Goal: Book appointment/travel/reservation

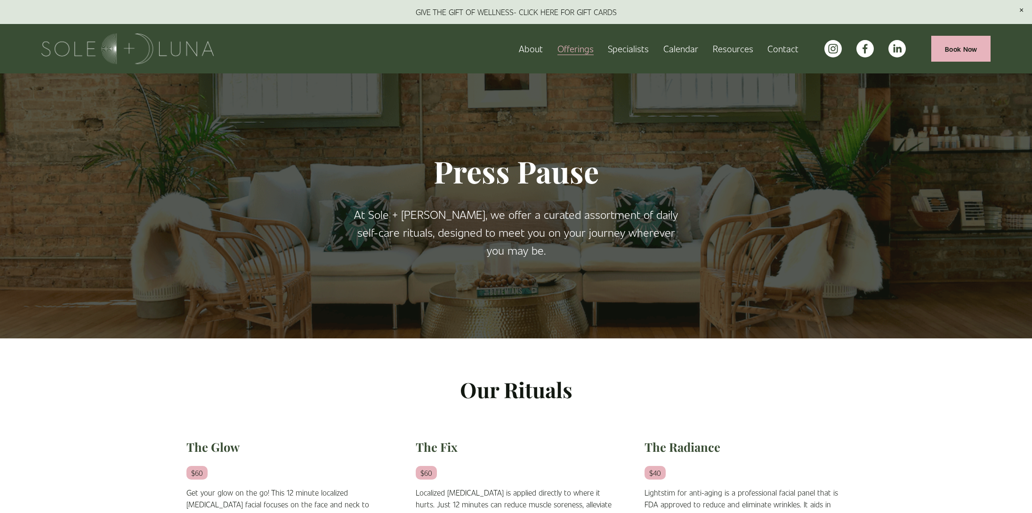
click at [0, 0] on span "Charm School!" at bounding box center [0, 0] width 0 height 0
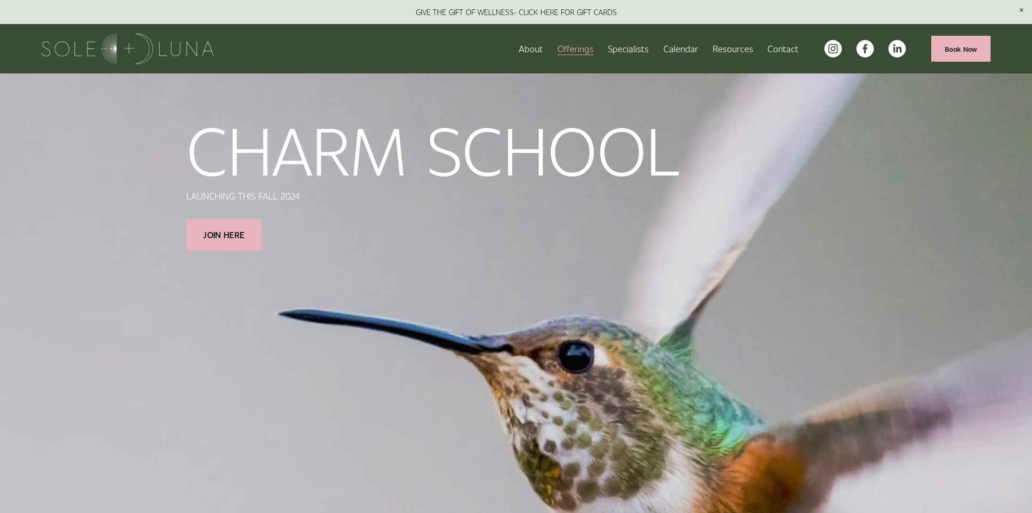
click at [0, 0] on span "Meditations" at bounding box center [0, 0] width 0 height 0
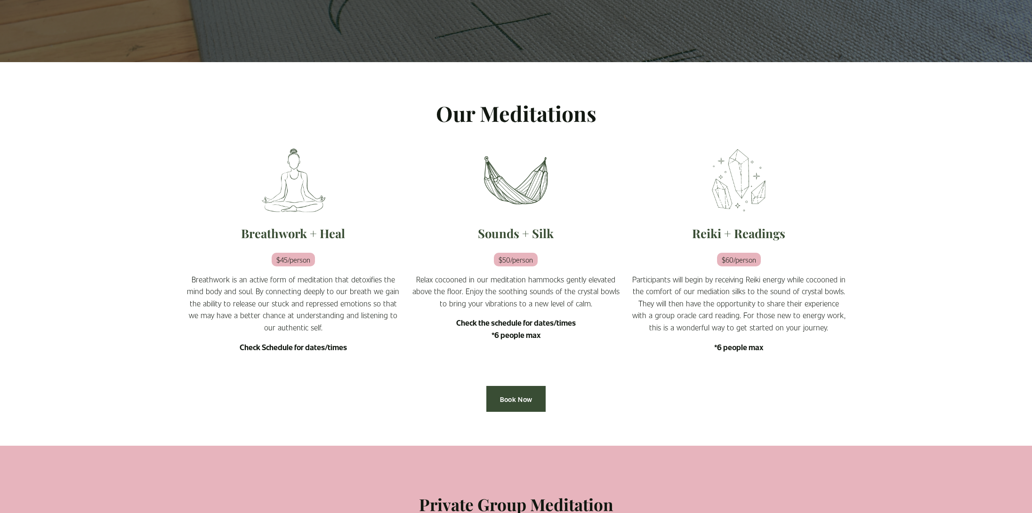
scroll to position [285, 0]
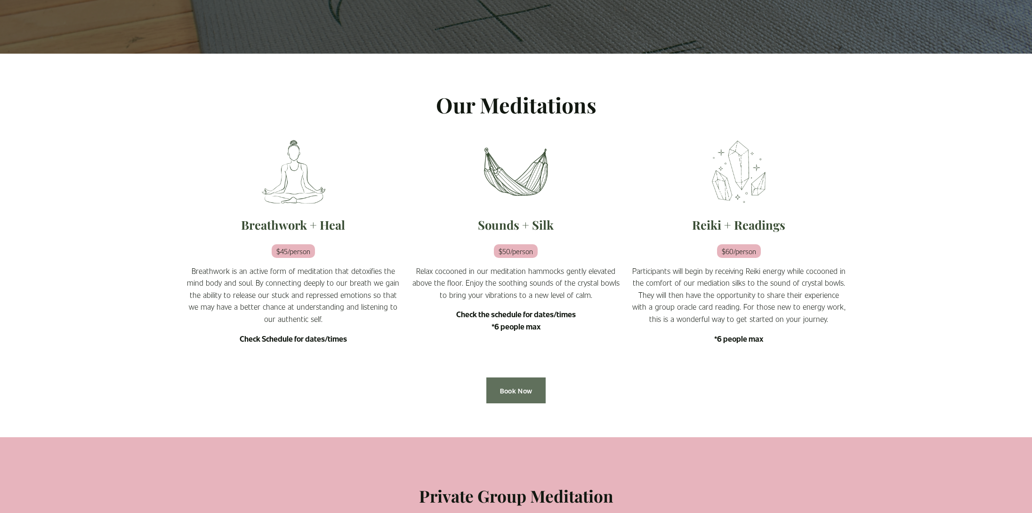
click at [514, 392] on link "Book Now" at bounding box center [515, 391] width 59 height 26
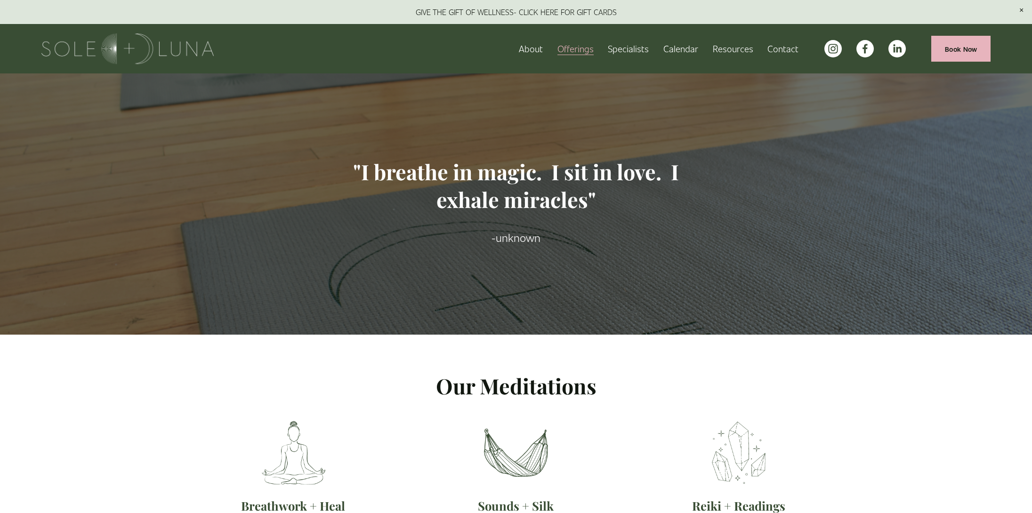
scroll to position [0, 0]
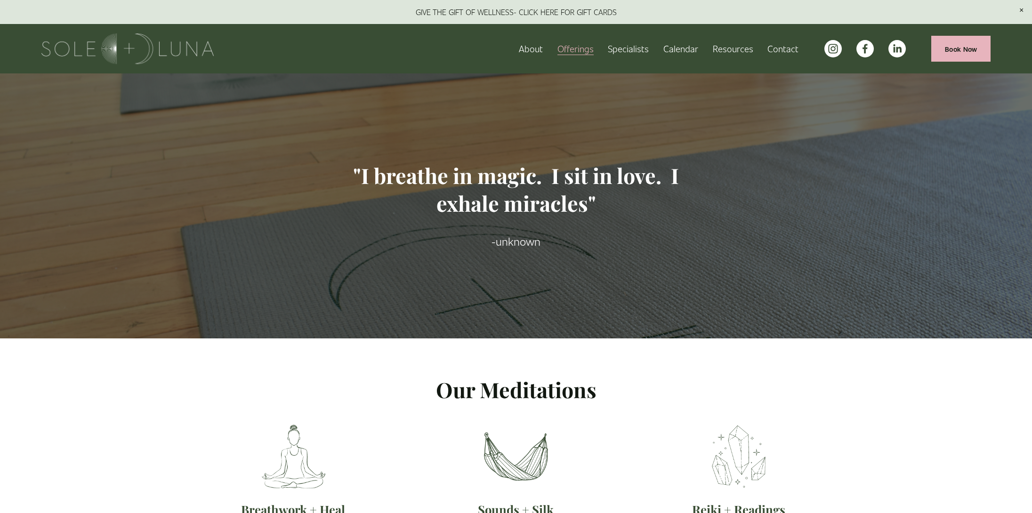
click at [0, 0] on span "Rituals" at bounding box center [0, 0] width 0 height 0
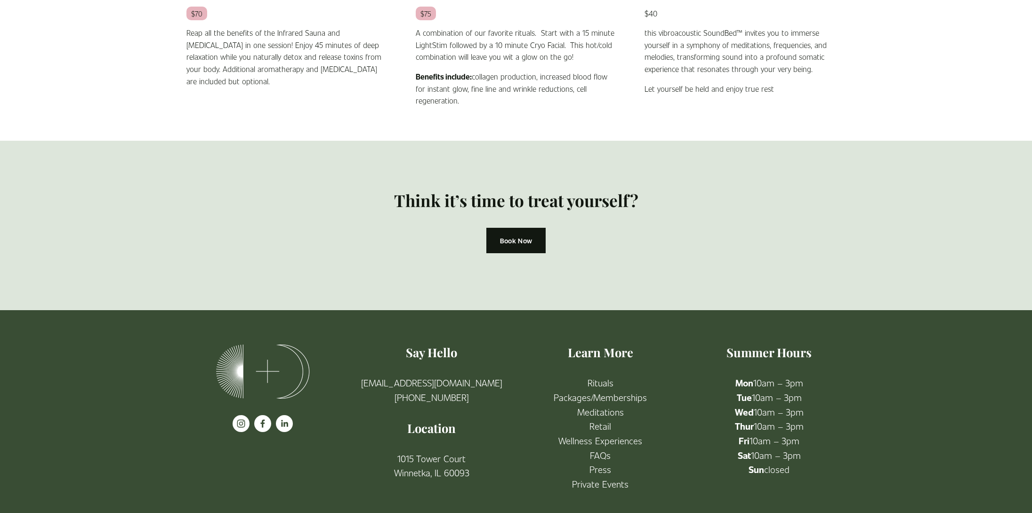
scroll to position [832, 0]
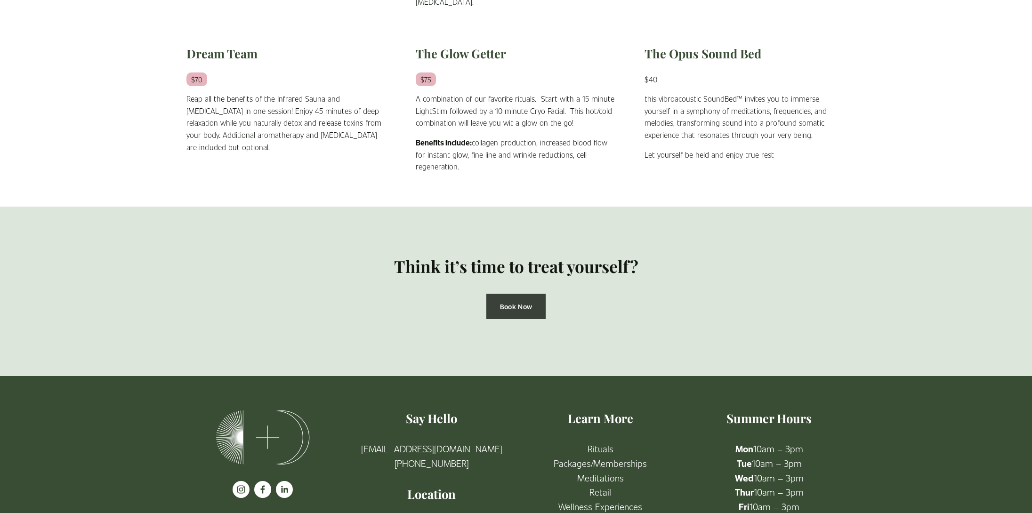
click at [503, 309] on link "Book Now" at bounding box center [515, 307] width 59 height 26
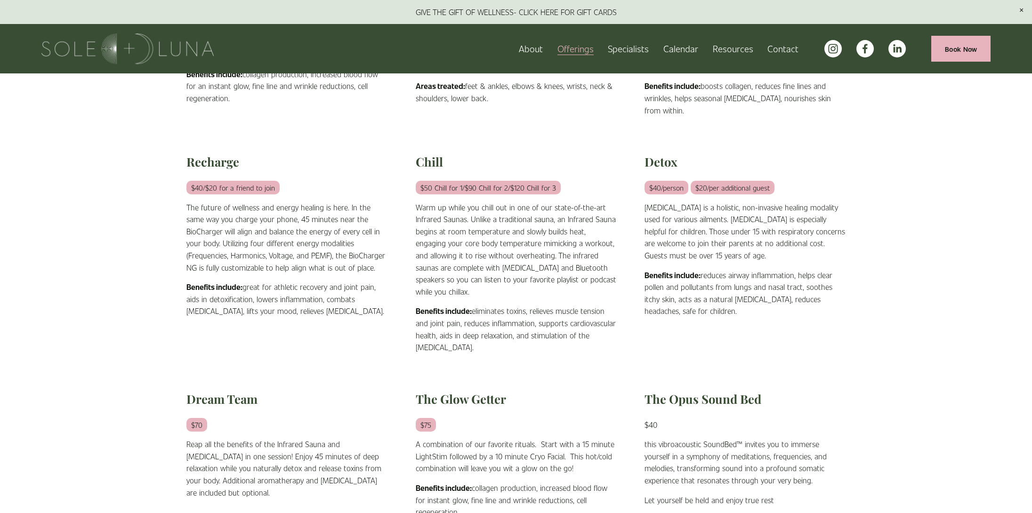
scroll to position [433, 0]
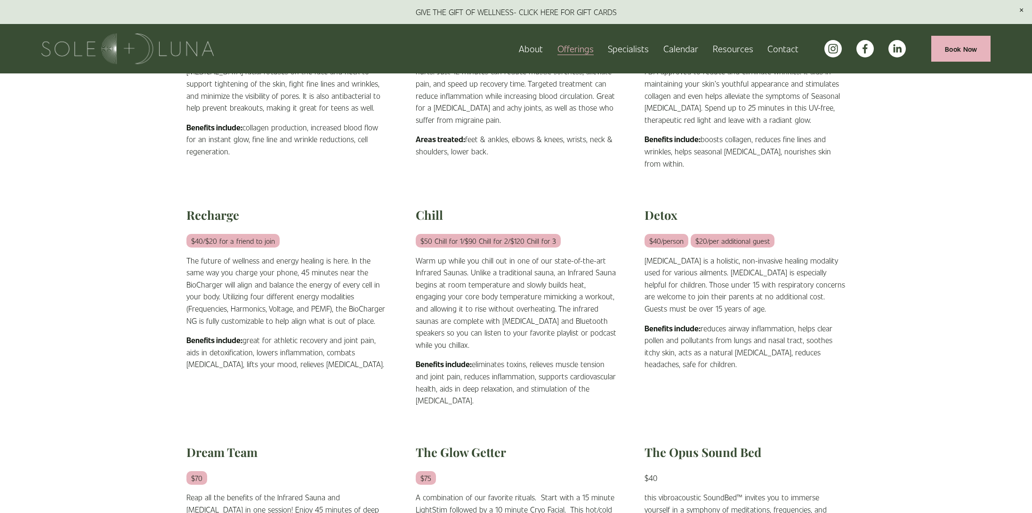
click at [781, 48] on link "Contact" at bounding box center [782, 48] width 31 height 16
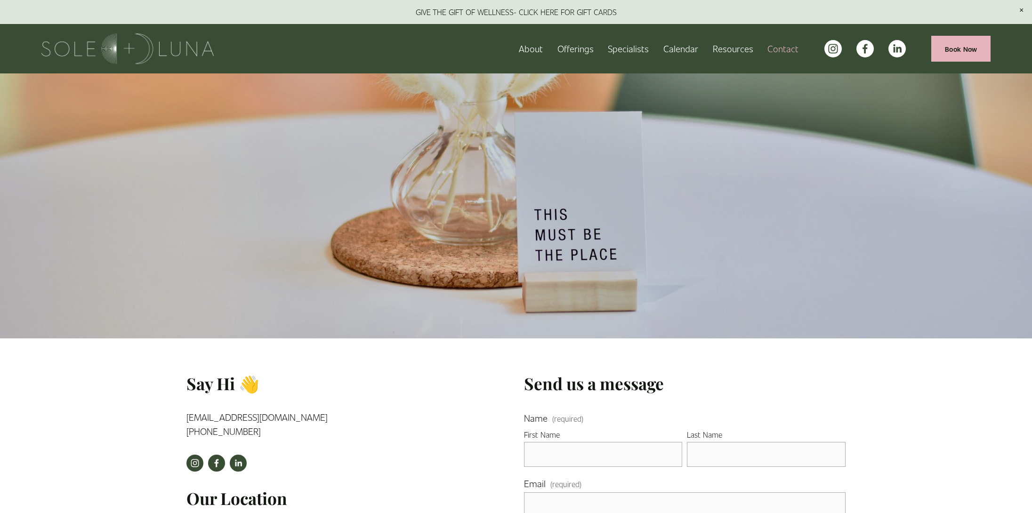
click at [965, 51] on link "Book Now" at bounding box center [960, 49] width 59 height 26
